Goal: Task Accomplishment & Management: Manage account settings

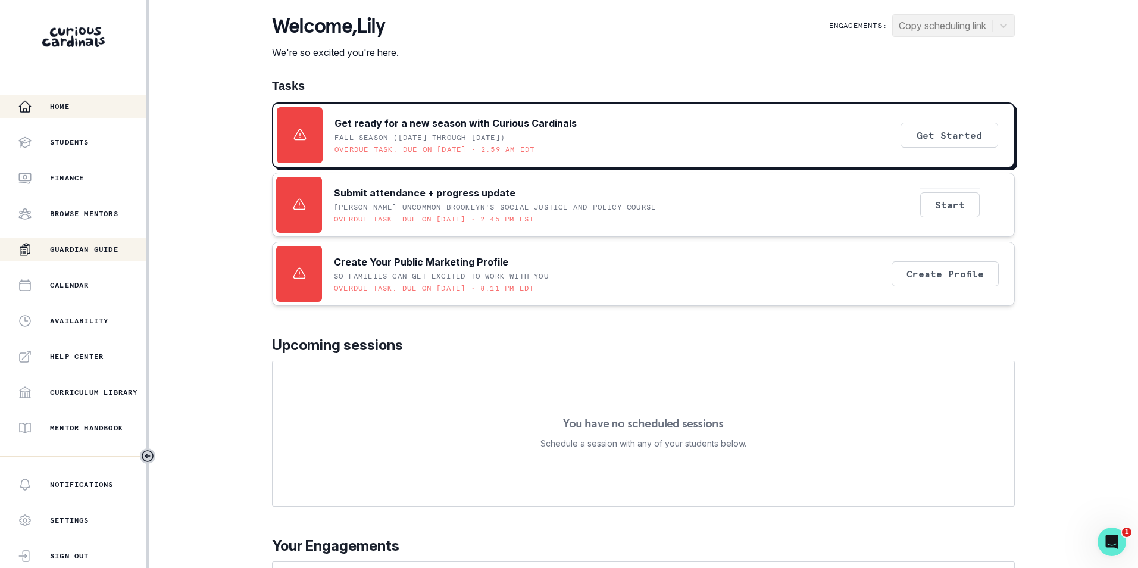
scroll to position [119, 0]
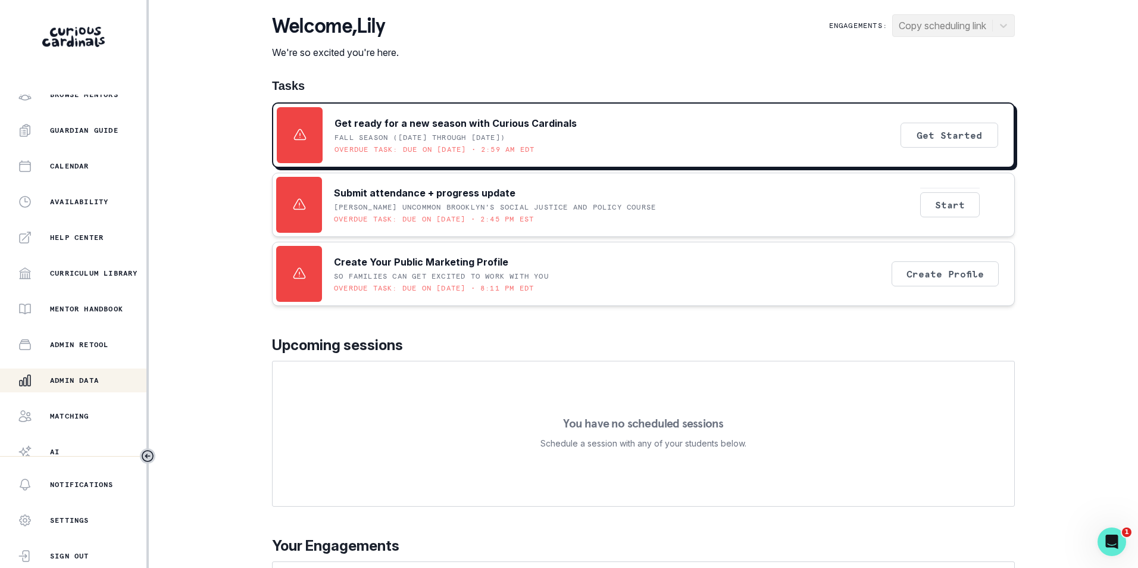
click at [74, 381] on p "Admin Data" at bounding box center [74, 380] width 49 height 10
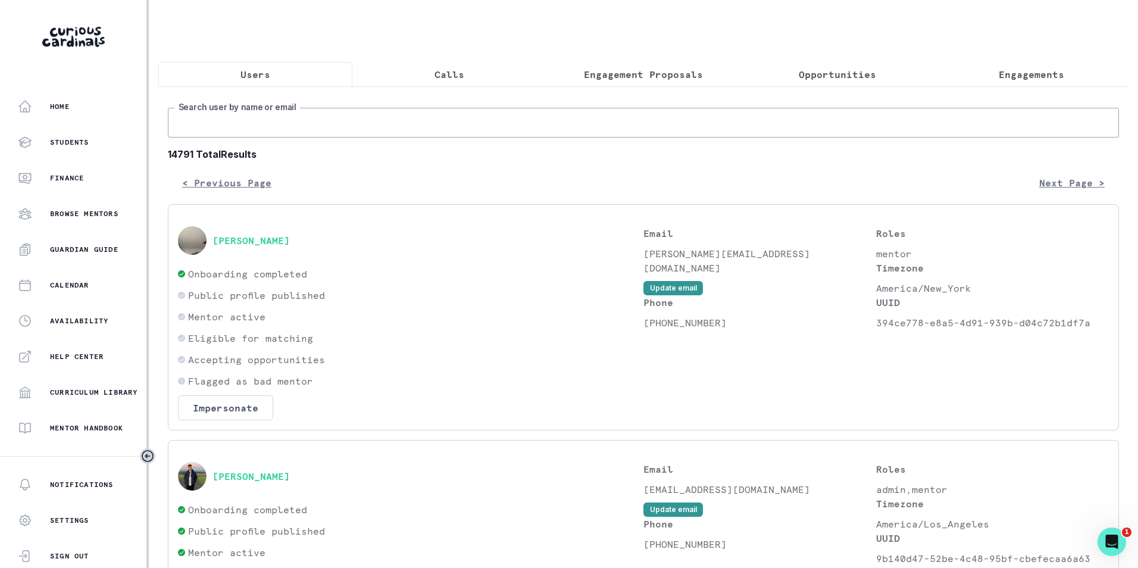
click at [289, 131] on input "Search user by name or email" at bounding box center [643, 123] width 951 height 30
paste input "[PERSON_NAME]"
type input "[PERSON_NAME]"
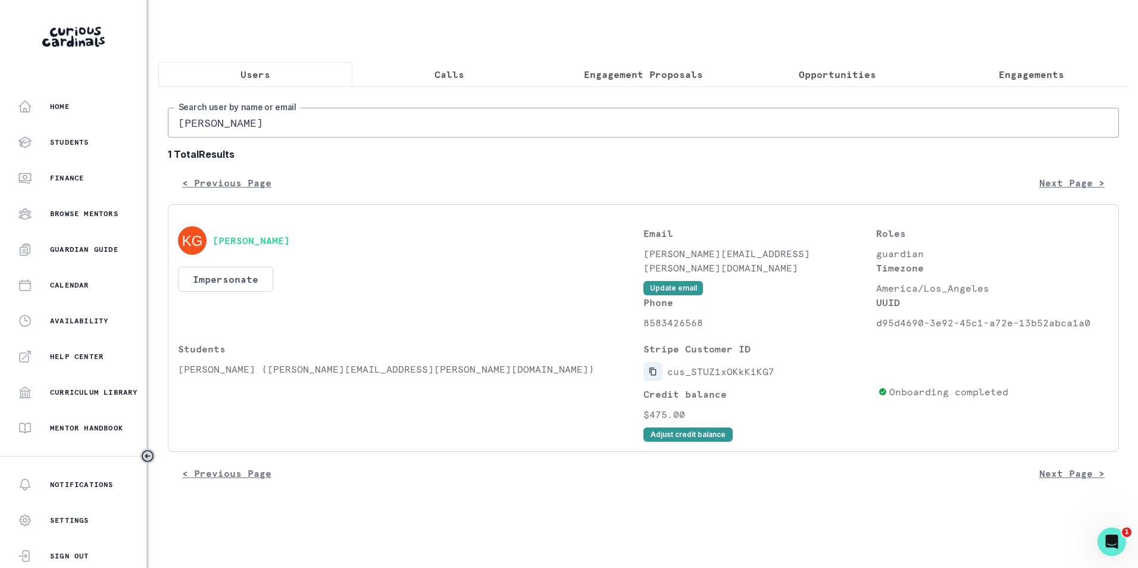
click at [654, 375] on icon "Copied to clipboard" at bounding box center [653, 371] width 8 height 8
click at [289, 129] on input "[PERSON_NAME]" at bounding box center [643, 123] width 951 height 30
paste input "[PERSON_NAME]"
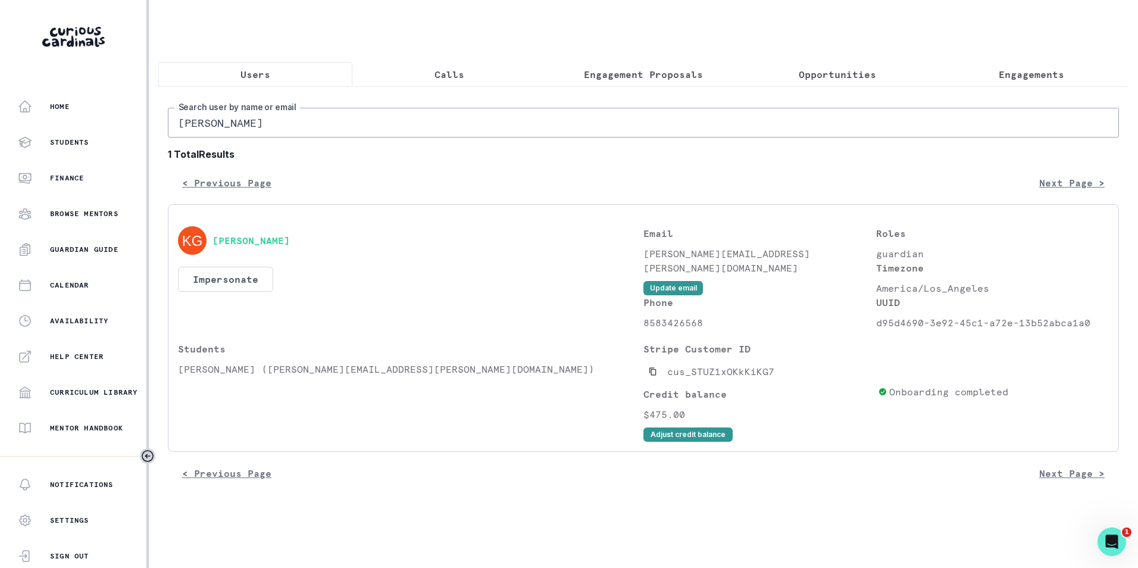
type input "[PERSON_NAME]"
click at [652, 375] on icon "Copied to clipboard" at bounding box center [652, 372] width 7 height 8
click at [290, 130] on input "[PERSON_NAME]" at bounding box center [643, 123] width 951 height 30
click at [290, 131] on input "[PERSON_NAME]" at bounding box center [643, 123] width 951 height 30
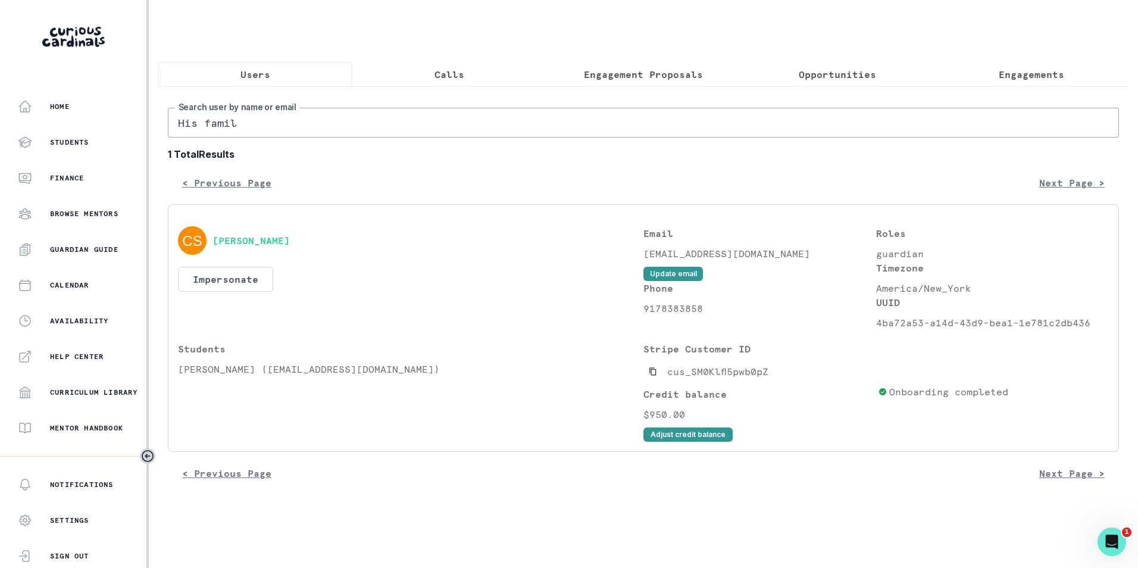
type input "His family"
click at [651, 375] on icon "Copied to clipboard" at bounding box center [652, 372] width 7 height 8
drag, startPoint x: 180, startPoint y: 377, endPoint x: 244, endPoint y: 380, distance: 63.8
click at [244, 376] on p "[PERSON_NAME] ([EMAIL_ADDRESS][DOMAIN_NAME])" at bounding box center [410, 369] width 465 height 14
copy p "[PERSON_NAME]"
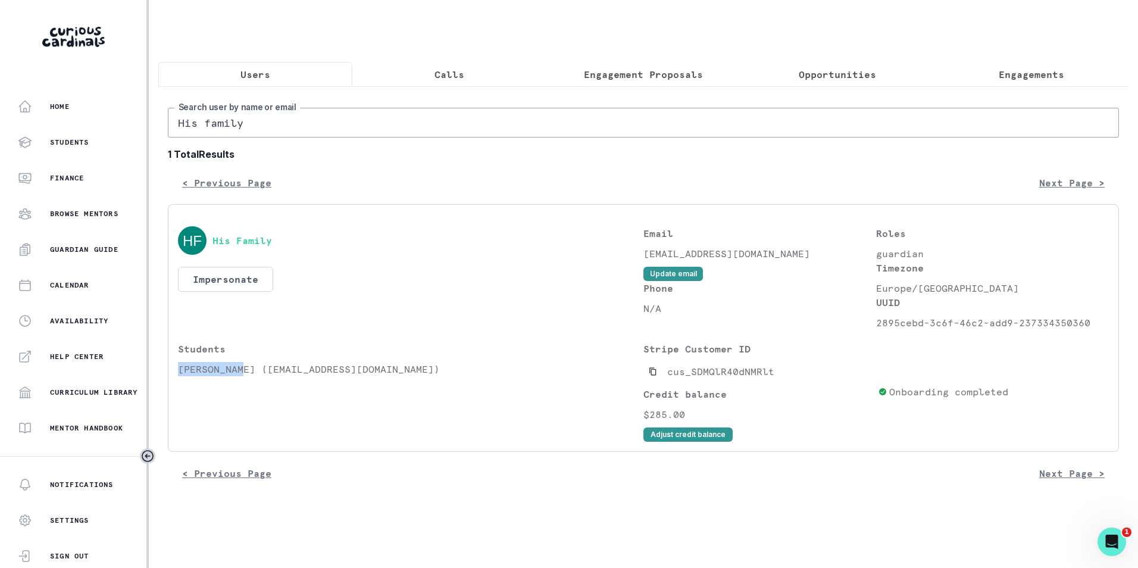
click at [1032, 84] on button "Engagements" at bounding box center [1031, 74] width 194 height 25
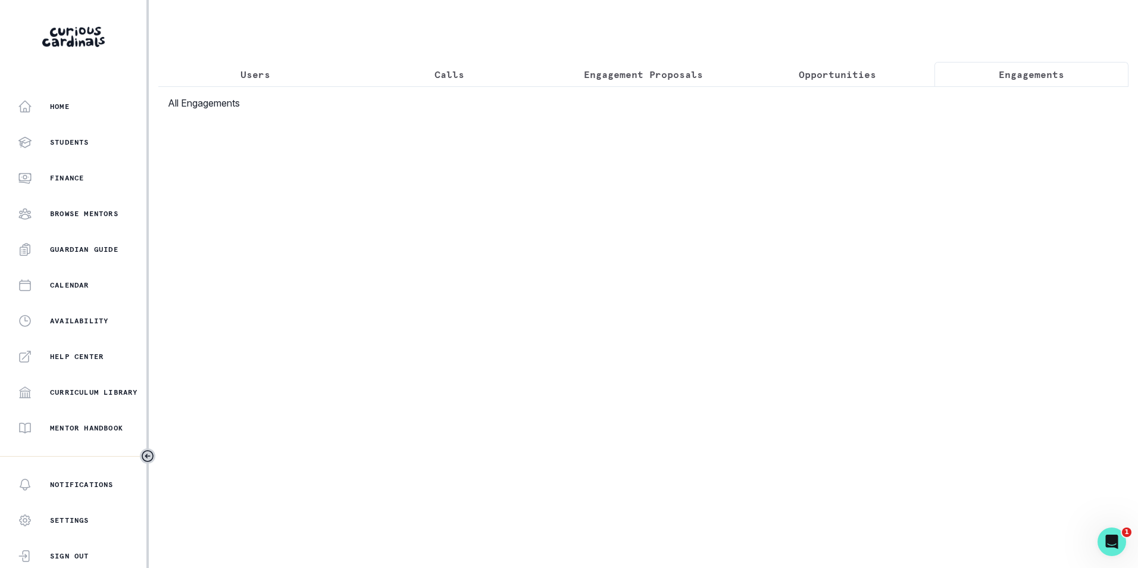
click at [1022, 73] on p "Engagements" at bounding box center [1031, 74] width 65 height 14
click at [1015, 86] on button "Engagements" at bounding box center [1031, 74] width 194 height 25
click at [1012, 72] on p "Engagements" at bounding box center [1031, 74] width 65 height 14
click at [1027, 71] on p "Engagements" at bounding box center [1031, 74] width 65 height 14
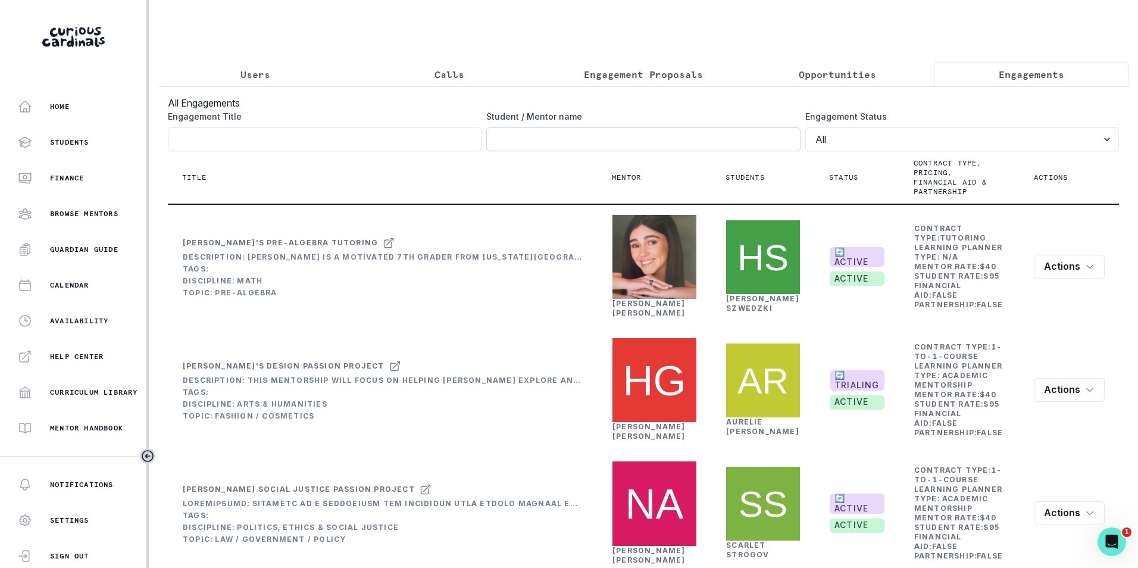
click at [641, 146] on input "Engagement Title" at bounding box center [643, 139] width 314 height 24
paste input "[PERSON_NAME]"
type input "[PERSON_NAME]"
click button "submit" at bounding box center [0, 0] width 0 height 0
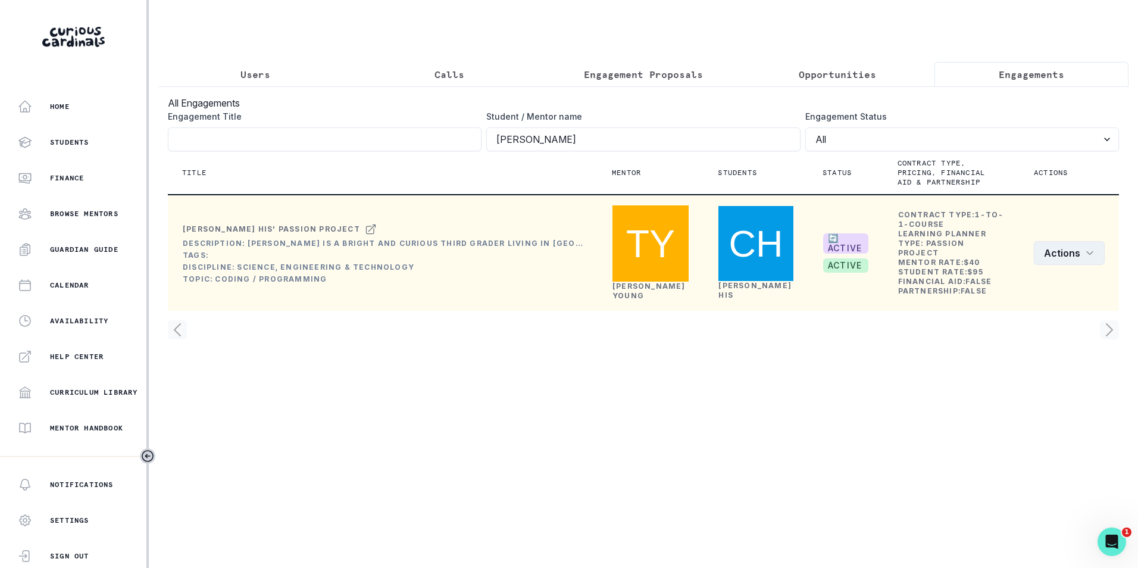
click at [1093, 257] on button "Actions" at bounding box center [1069, 253] width 71 height 24
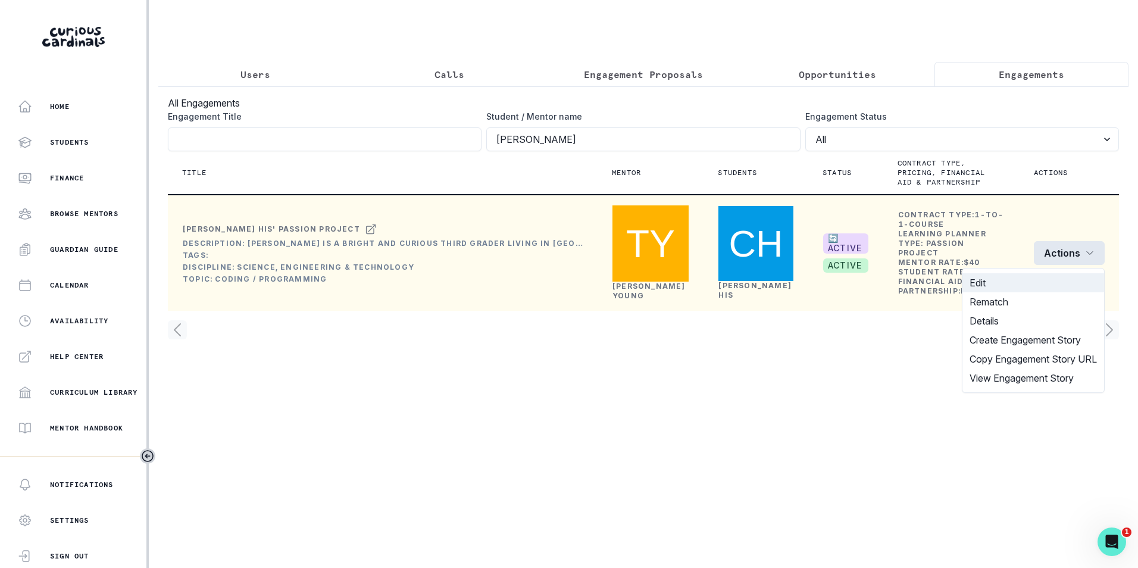
click at [1013, 288] on button "Edit" at bounding box center [1033, 282] width 142 height 19
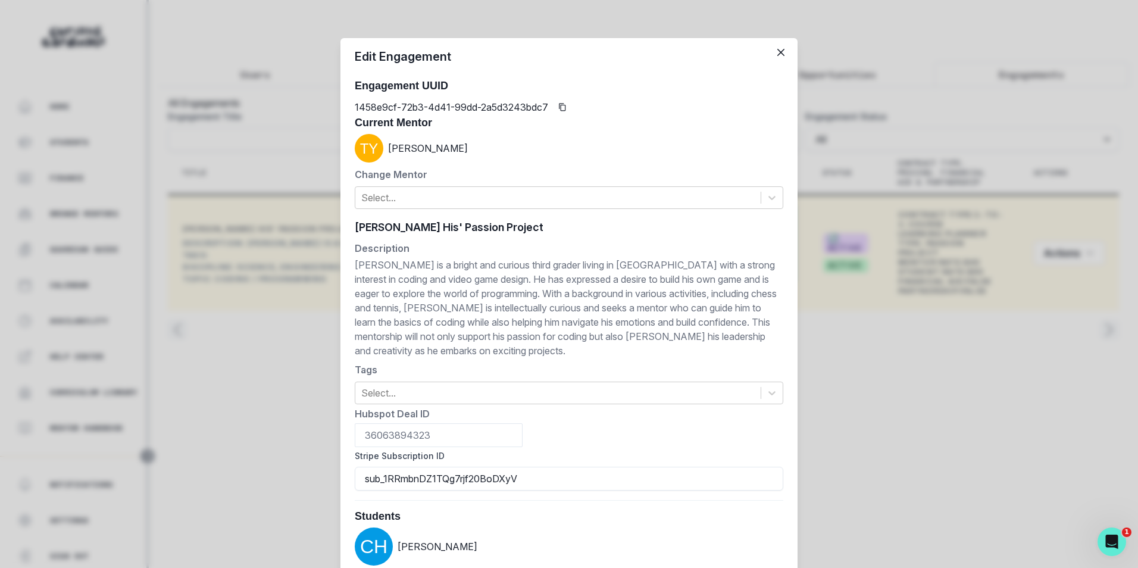
click at [866, 349] on div "Edit Engagement Engagement UUID 1458e9cf-72b3-4d41-99dd-2a5d3243bdc7 Current Me…" at bounding box center [569, 284] width 1138 height 568
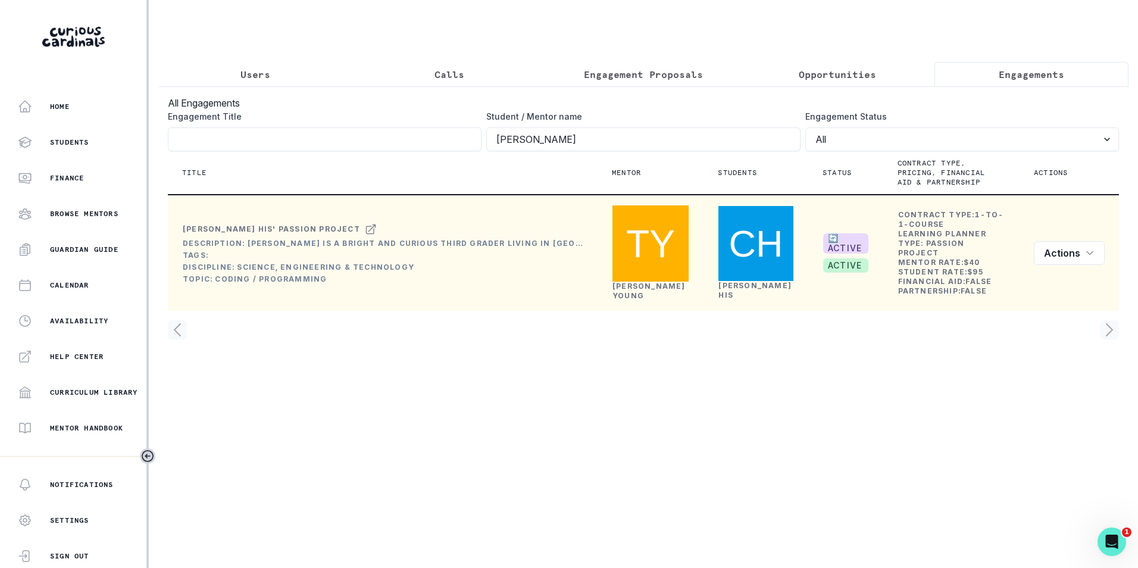
click at [249, 67] on button "Users" at bounding box center [255, 74] width 194 height 25
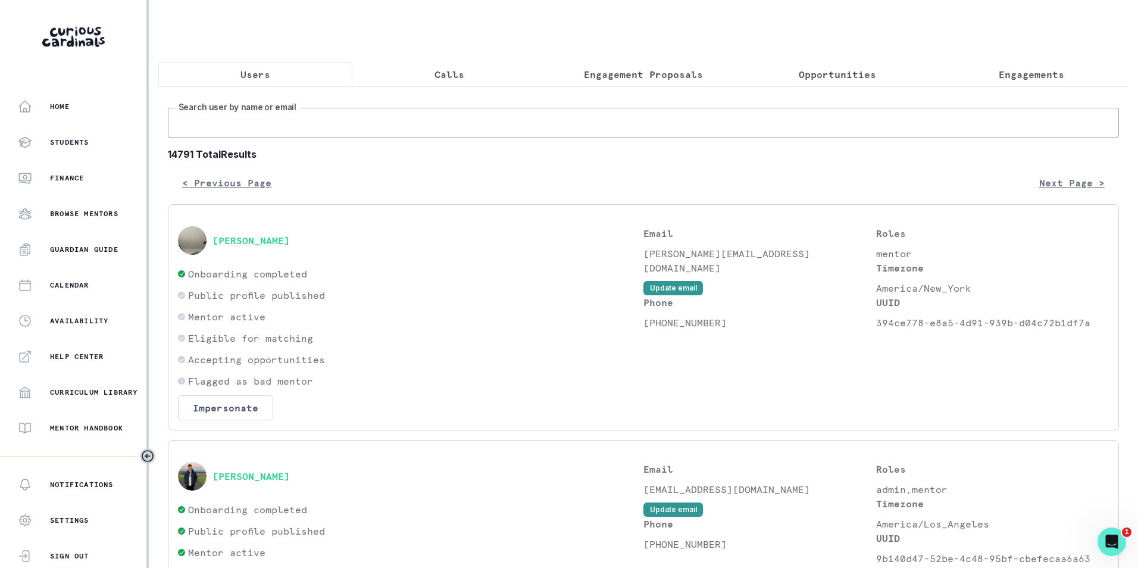
click at [287, 118] on input "Search user by name or email" at bounding box center [643, 123] width 951 height 30
paste input "[EMAIL_ADDRESS][PERSON_NAME][DOMAIN_NAME]"
type input "[EMAIL_ADDRESS][PERSON_NAME][DOMAIN_NAME]"
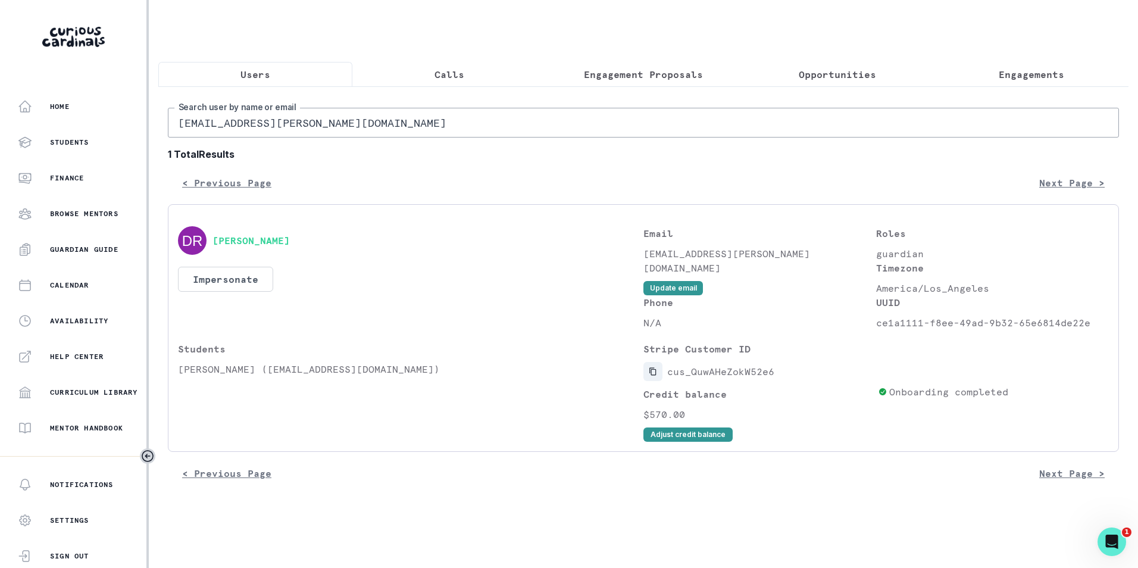
click at [653, 375] on icon "Copied to clipboard" at bounding box center [653, 371] width 8 height 8
click at [308, 132] on input "[EMAIL_ADDRESS][PERSON_NAME][DOMAIN_NAME]" at bounding box center [643, 123] width 951 height 30
paste input "marrissawilliams"
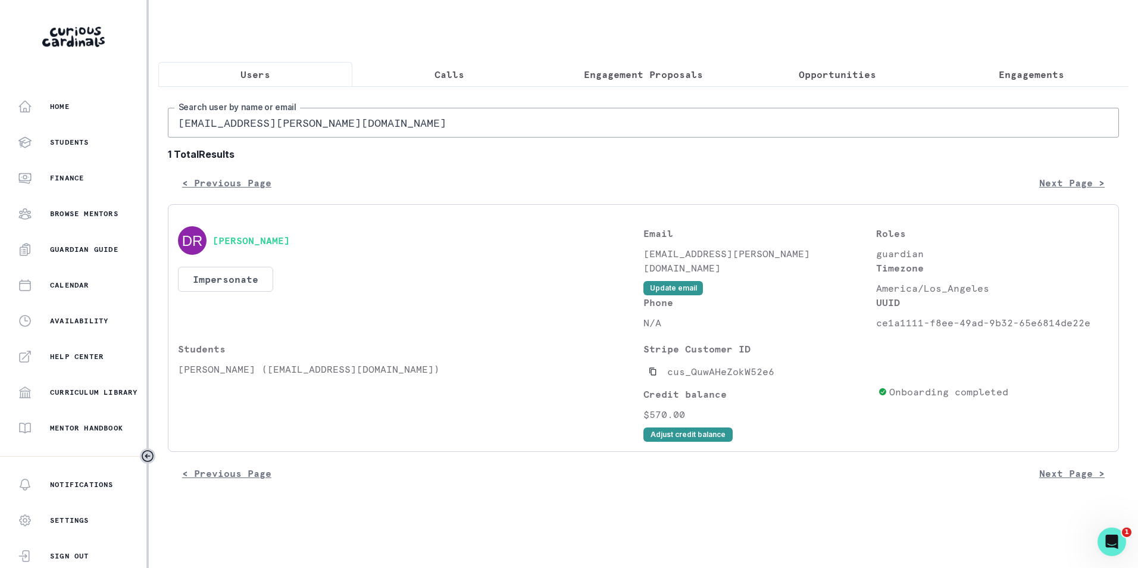
type input "[EMAIL_ADDRESS][DOMAIN_NAME]"
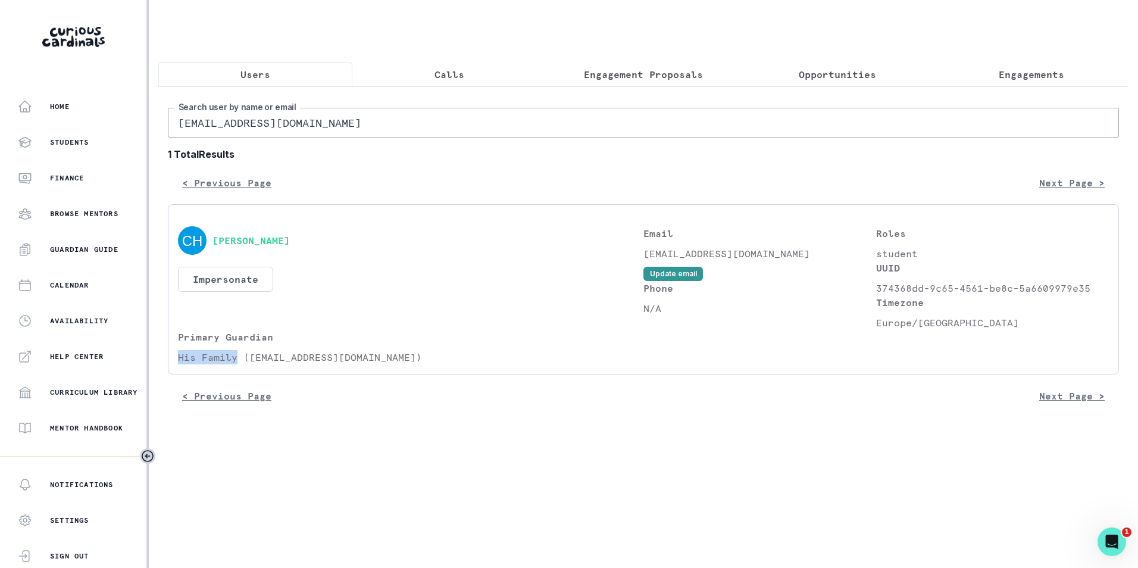
drag, startPoint x: 237, startPoint y: 366, endPoint x: 152, endPoint y: 368, distance: 85.1
click at [152, 368] on main "Users Calls Engagement Proposals Opportunities Engagements [EMAIL_ADDRESS][DOMA…" at bounding box center [643, 284] width 989 height 568
copy p "His Family"
click at [352, 134] on input "[EMAIL_ADDRESS][DOMAIN_NAME]" at bounding box center [643, 123] width 951 height 30
click at [350, 134] on input "[EMAIL_ADDRESS][DOMAIN_NAME]" at bounding box center [643, 123] width 951 height 30
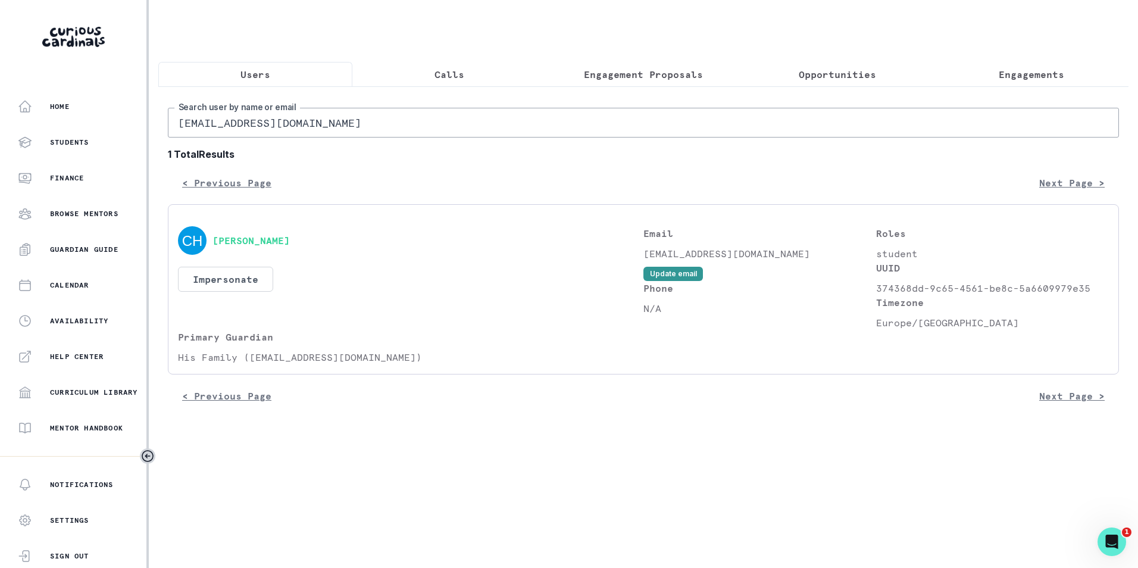
click at [350, 134] on input "[EMAIL_ADDRESS][DOMAIN_NAME]" at bounding box center [643, 123] width 951 height 30
paste input "His Family"
type input "His Family"
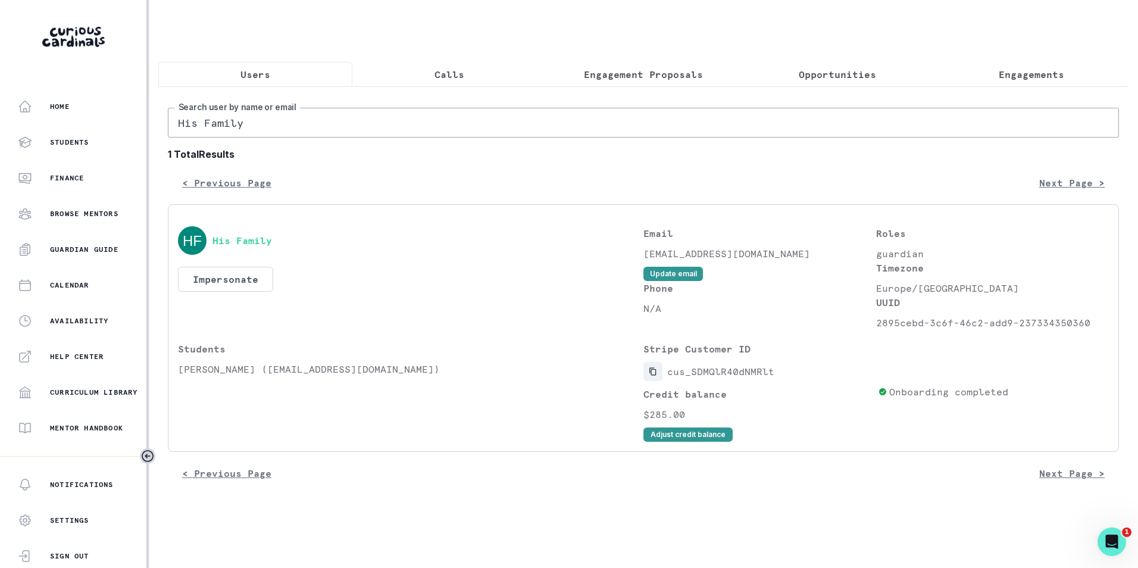
click at [652, 375] on icon "Copied to clipboard" at bounding box center [653, 371] width 8 height 8
click at [311, 129] on input "His Family" at bounding box center [643, 123] width 951 height 30
paste input "[EMAIL_ADDRESS][DOMAIN_NAME]"
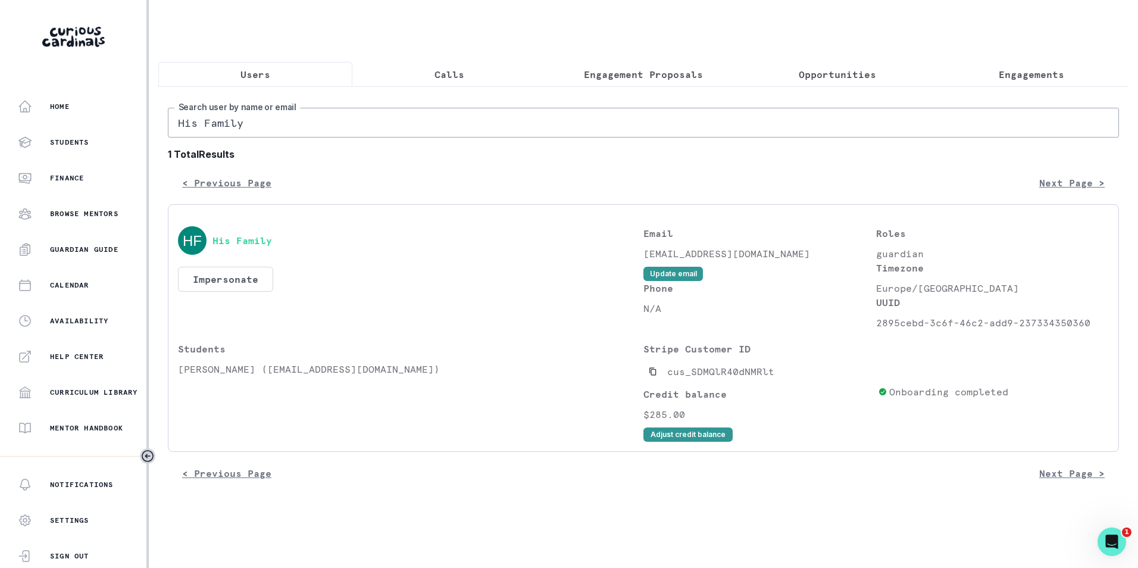
type input "[EMAIL_ADDRESS][DOMAIN_NAME]"
click at [653, 375] on icon "Copied to clipboard" at bounding box center [653, 371] width 8 height 8
click at [668, 440] on button "Adjust credit balance" at bounding box center [687, 434] width 89 height 14
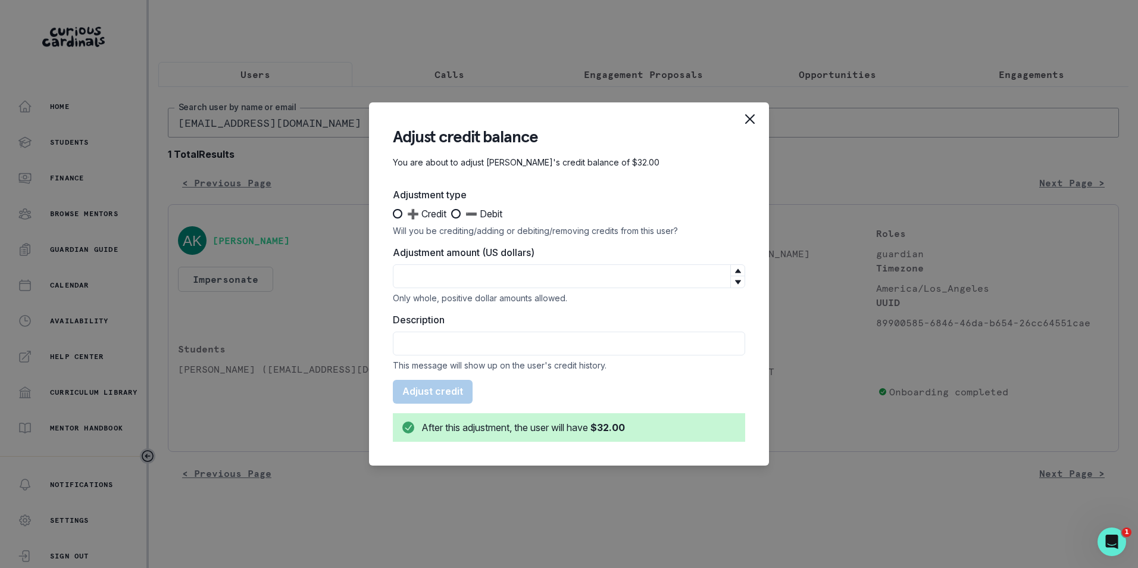
click at [458, 214] on span at bounding box center [456, 214] width 10 height 10
click at [451, 214] on input "➖ Debit" at bounding box center [450, 214] width 1 height 1
radio input "true"
click at [458, 281] on input "Adjustment amount (US dollars)" at bounding box center [569, 276] width 352 height 24
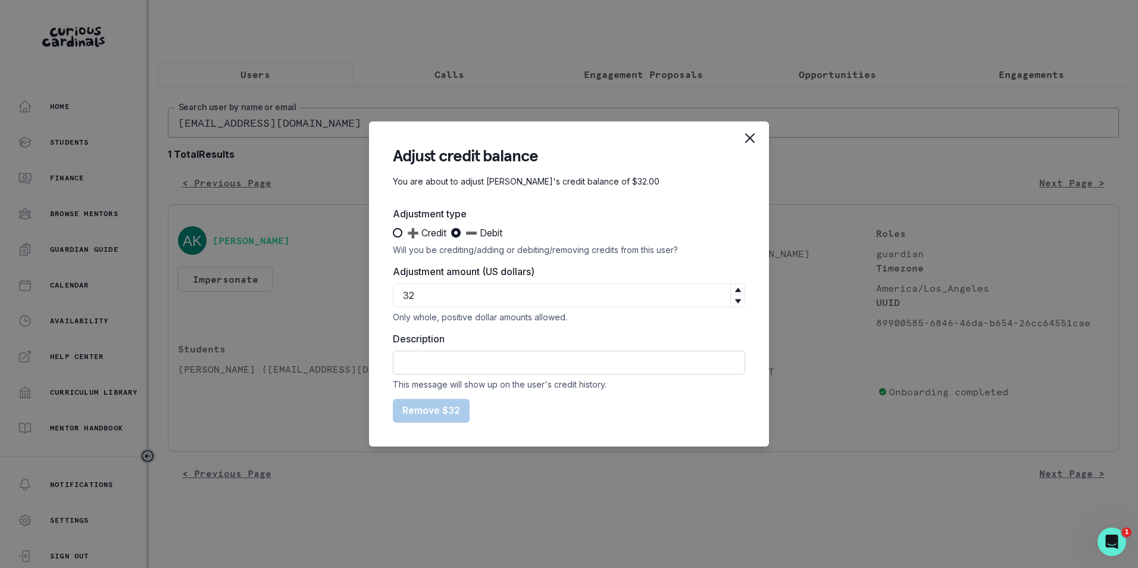
type input "32"
click at [452, 366] on input "Description" at bounding box center [569, 362] width 352 height 24
type input "Refund was issued"
click at [431, 408] on button "Remove $32" at bounding box center [431, 411] width 77 height 24
